Goal: Task Accomplishment & Management: Manage account settings

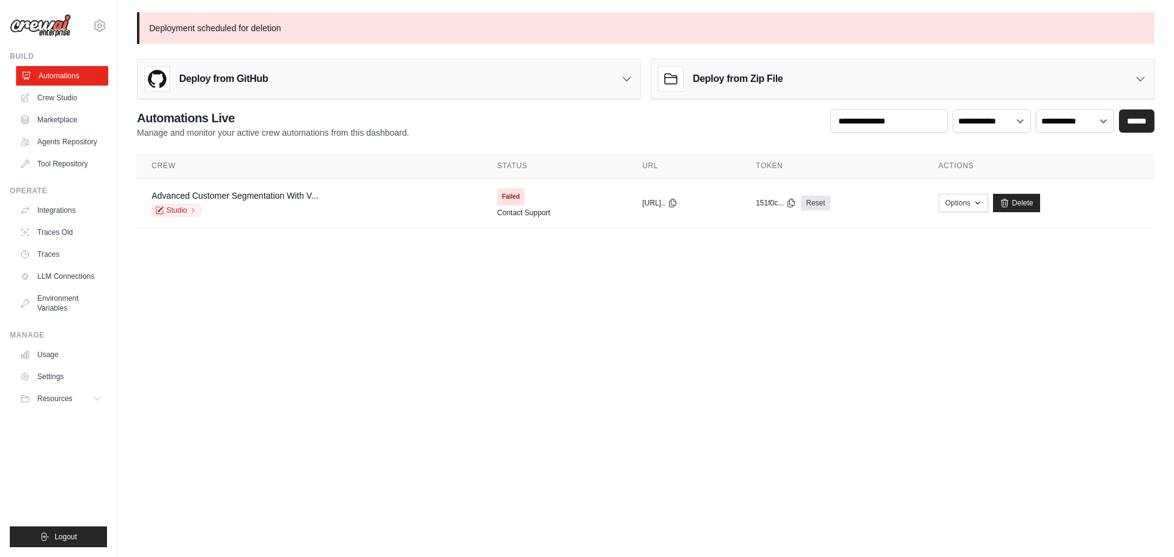
click at [57, 72] on link "Automations" at bounding box center [62, 76] width 92 height 20
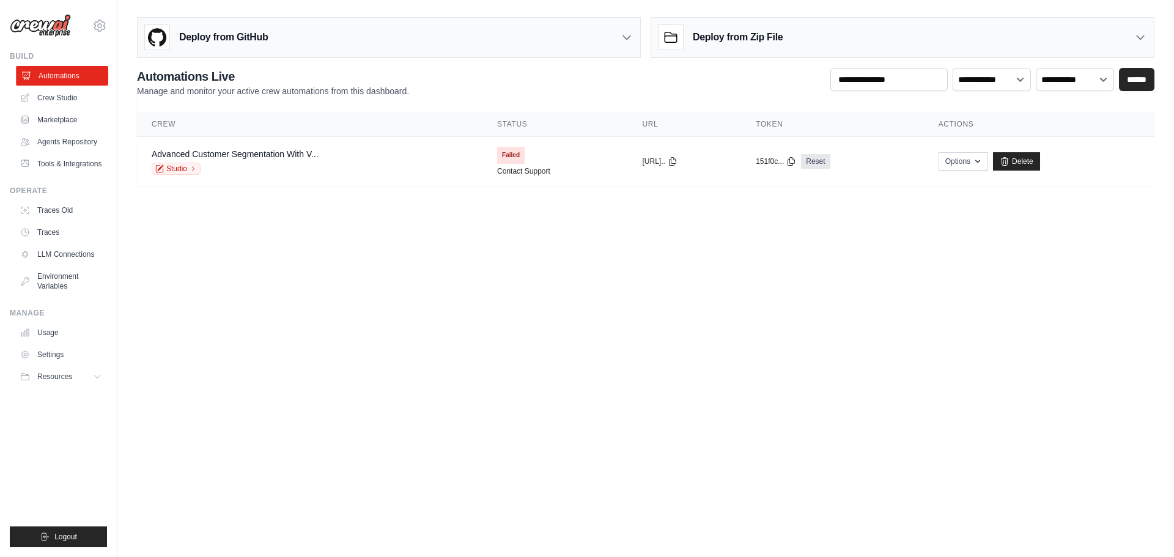
click at [58, 74] on link "Automations" at bounding box center [62, 76] width 92 height 20
click at [1032, 163] on link "Delete" at bounding box center [1016, 161] width 47 height 18
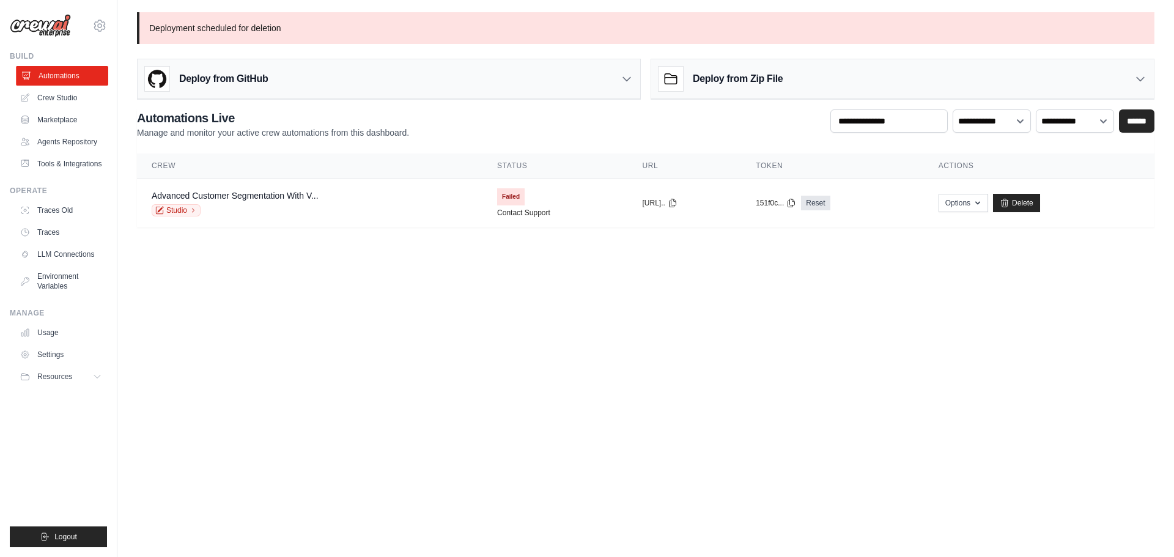
click at [92, 76] on link "Automations" at bounding box center [62, 76] width 92 height 20
